Goal: Use online tool/utility: Utilize a website feature to perform a specific function

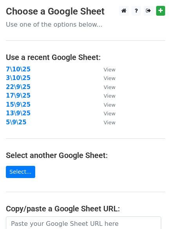
scroll to position [136, 0]
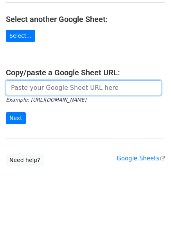
drag, startPoint x: 12, startPoint y: 84, endPoint x: 18, endPoint y: 94, distance: 11.8
click at [12, 84] on input "url" at bounding box center [83, 87] width 155 height 15
paste input "https://docs.google.com/spreadsheets/d/1FMWuHKtRdOeLPwF2b0YPv5JkS9SRH12SByfAYp3…"
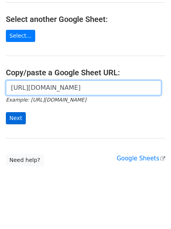
scroll to position [0, 0]
type input "https://docs.google.com/spreadsheets/d/1FMWuHKtRdOeLPwF2b0YPv5JkS9SRH12SByfAYp3…"
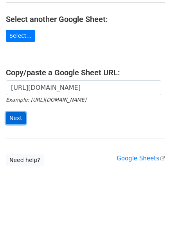
click at [10, 116] on input "Next" at bounding box center [16, 118] width 20 height 12
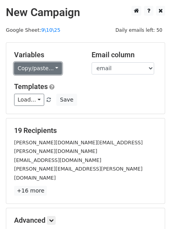
click at [29, 62] on link "Copy/paste..." at bounding box center [38, 68] width 48 height 12
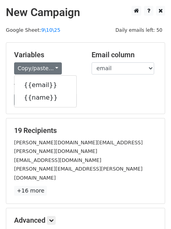
click at [45, 63] on link "Copy/paste..." at bounding box center [38, 68] width 48 height 12
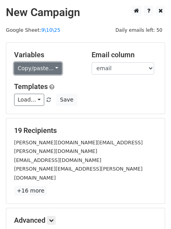
click at [43, 65] on link "Copy/paste..." at bounding box center [38, 68] width 48 height 12
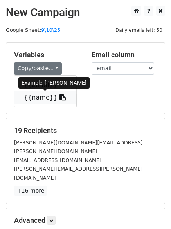
click at [39, 100] on link "{{name}}" at bounding box center [45, 97] width 62 height 13
